Goal: Information Seeking & Learning: Find specific fact

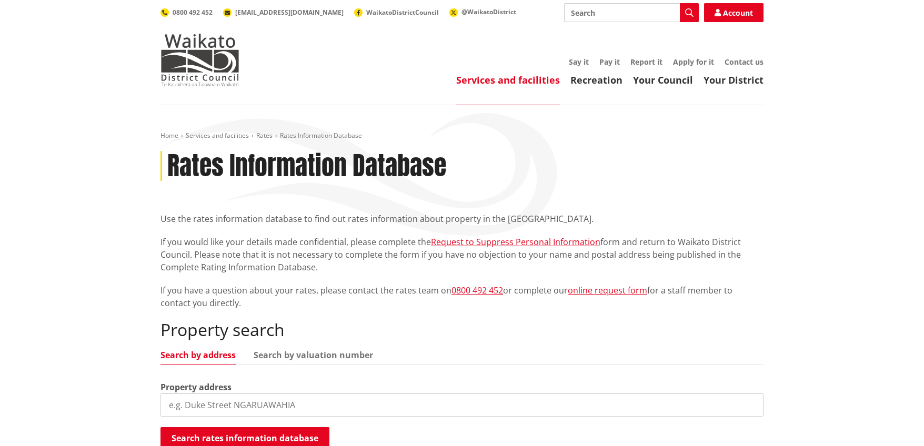
scroll to position [158, 0]
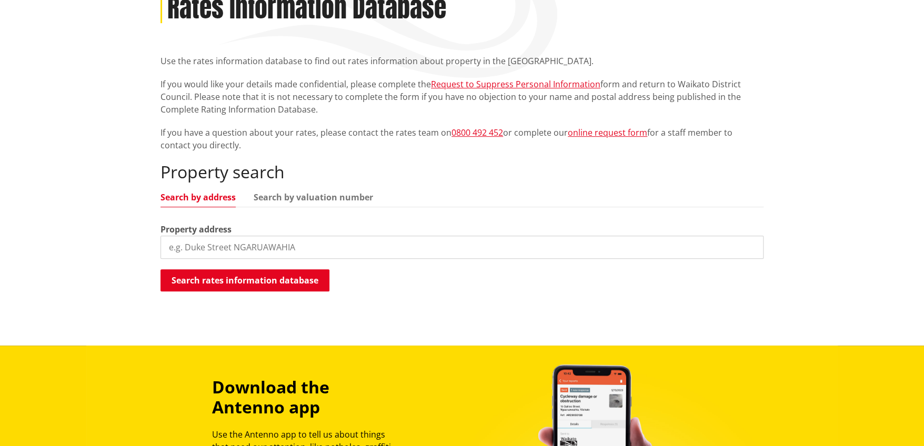
click at [244, 246] on input "search" at bounding box center [461, 247] width 603 height 23
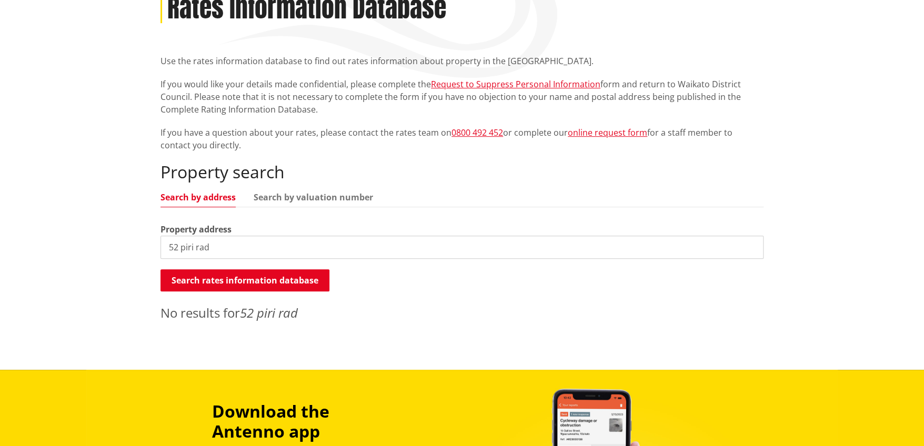
click at [244, 246] on input "52 piri rad" at bounding box center [461, 247] width 603 height 23
type input "52 piri road"
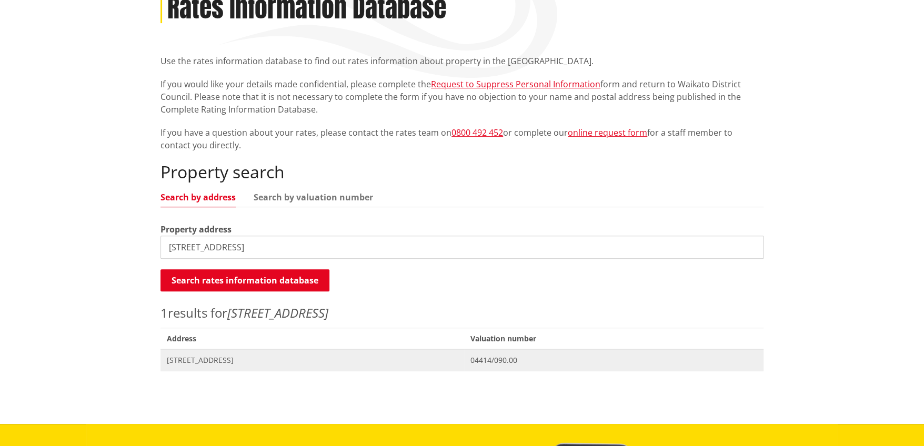
click at [195, 361] on span "[STREET_ADDRESS]" at bounding box center [312, 360] width 291 height 11
